Goal: Use online tool/utility: Utilize a website feature to perform a specific function

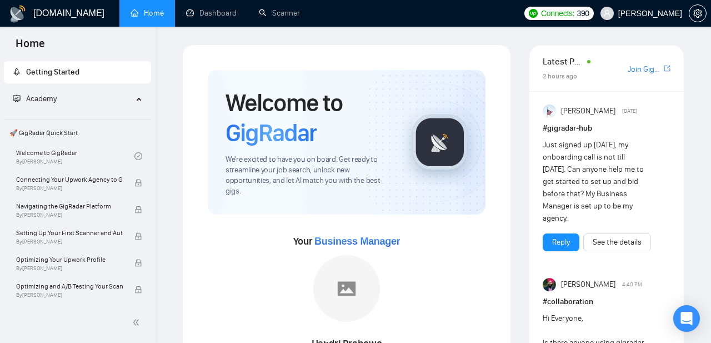
click at [274, 14] on link "Scanner" at bounding box center [279, 12] width 41 height 9
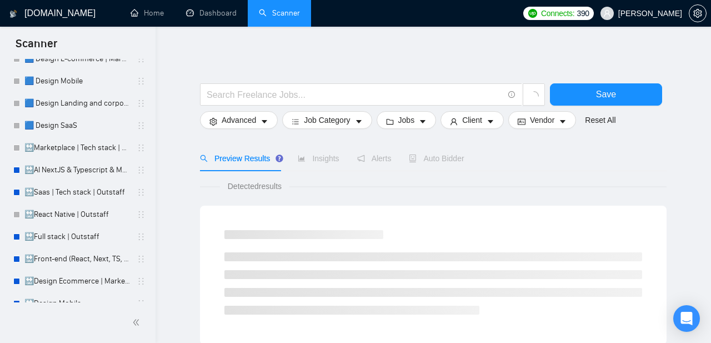
scroll to position [244, 0]
click at [67, 128] on link "🟦 Design SaaS" at bounding box center [77, 125] width 106 height 22
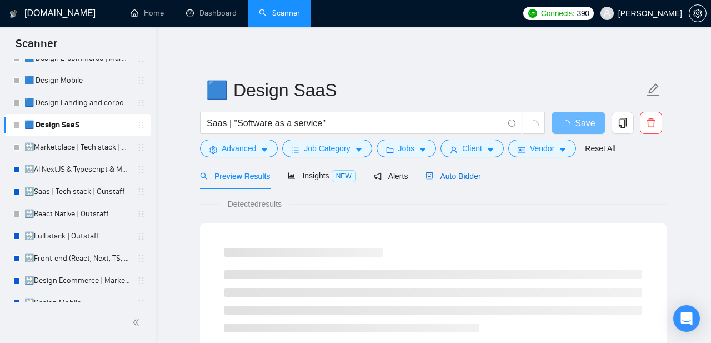
click at [461, 175] on span "Auto Bidder" at bounding box center [452, 176] width 55 height 9
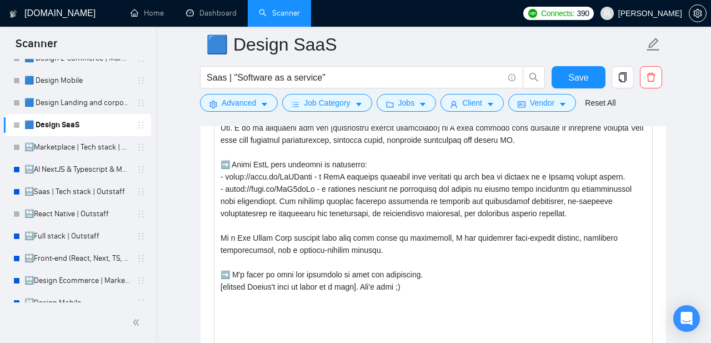
scroll to position [1365, 0]
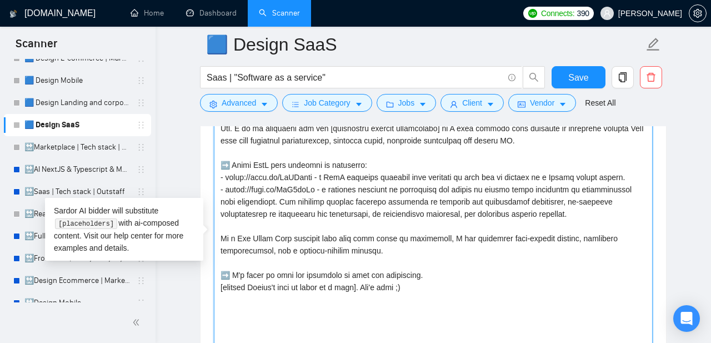
drag, startPoint x: 604, startPoint y: 219, endPoint x: 220, endPoint y: 184, distance: 384.7
click at [220, 184] on textarea "Cover letter template:" at bounding box center [433, 232] width 439 height 250
